Goal: Check status: Check status

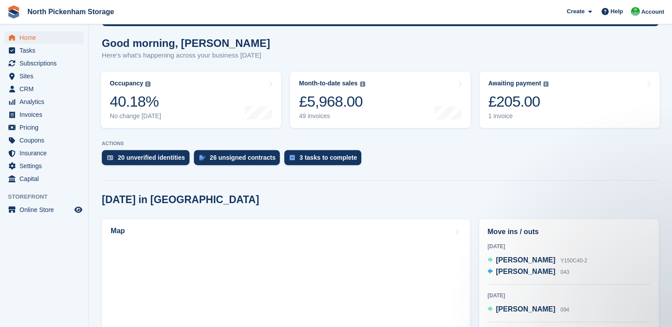
scroll to position [71, 0]
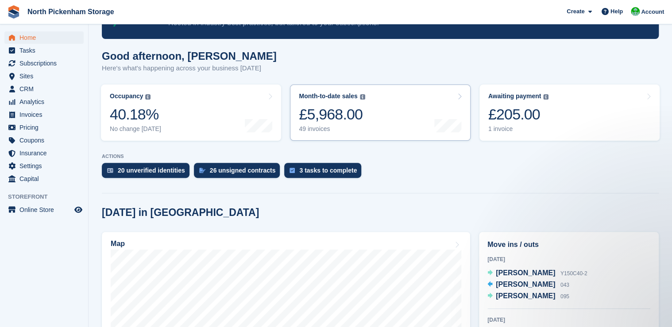
click at [327, 121] on div "£5,968.00" at bounding box center [332, 114] width 66 height 18
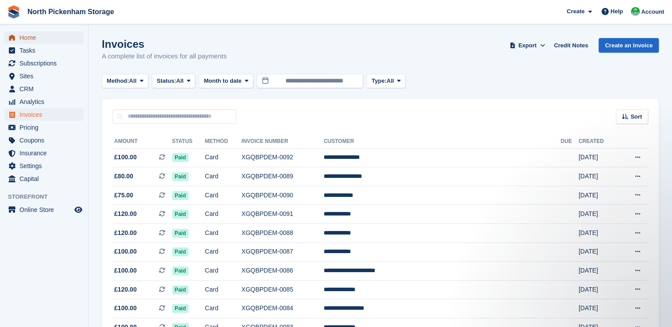
click at [20, 35] on span "Home" at bounding box center [45, 37] width 53 height 12
